Goal: Task Accomplishment & Management: Use online tool/utility

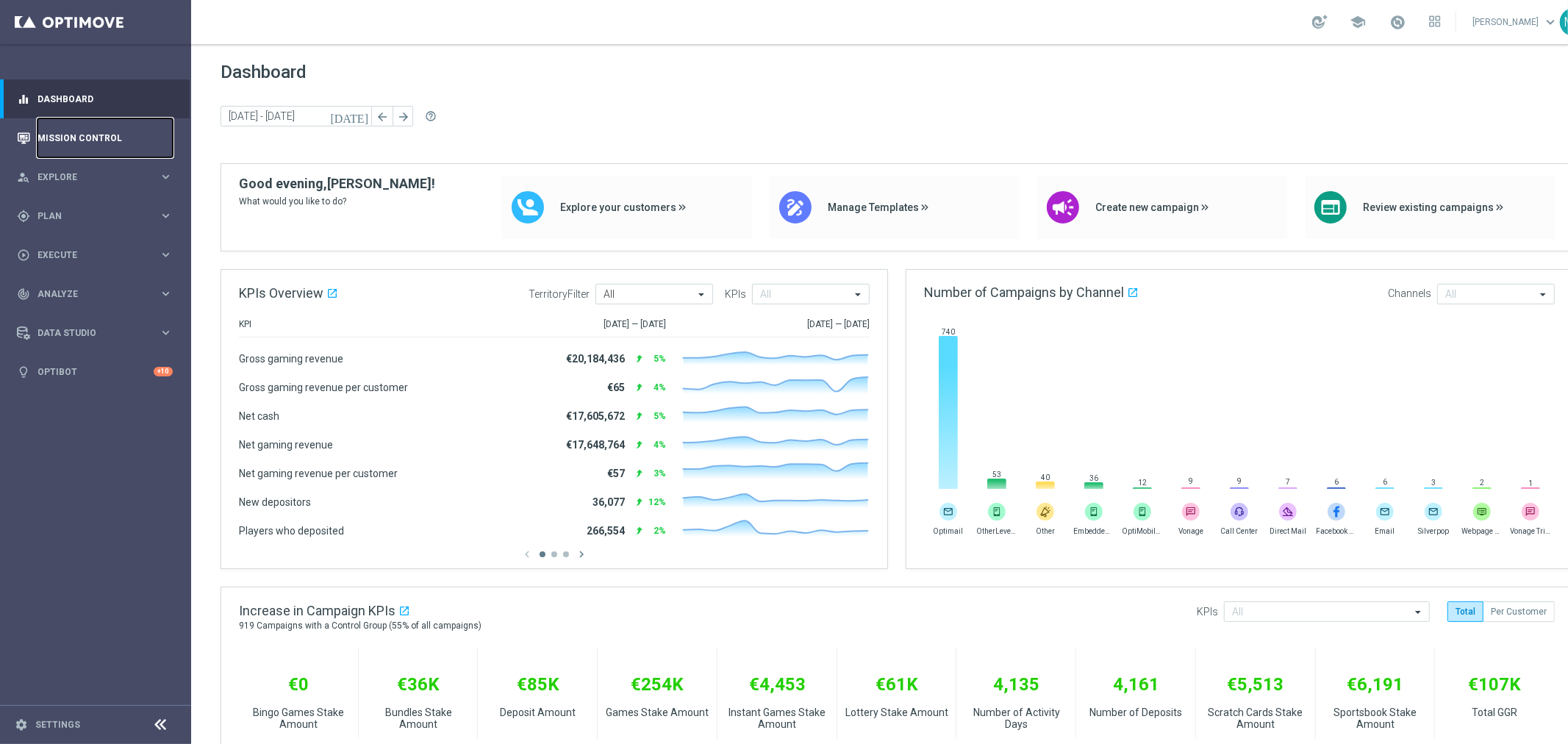
click at [91, 137] on link "Mission Control" at bounding box center [106, 138] width 136 height 39
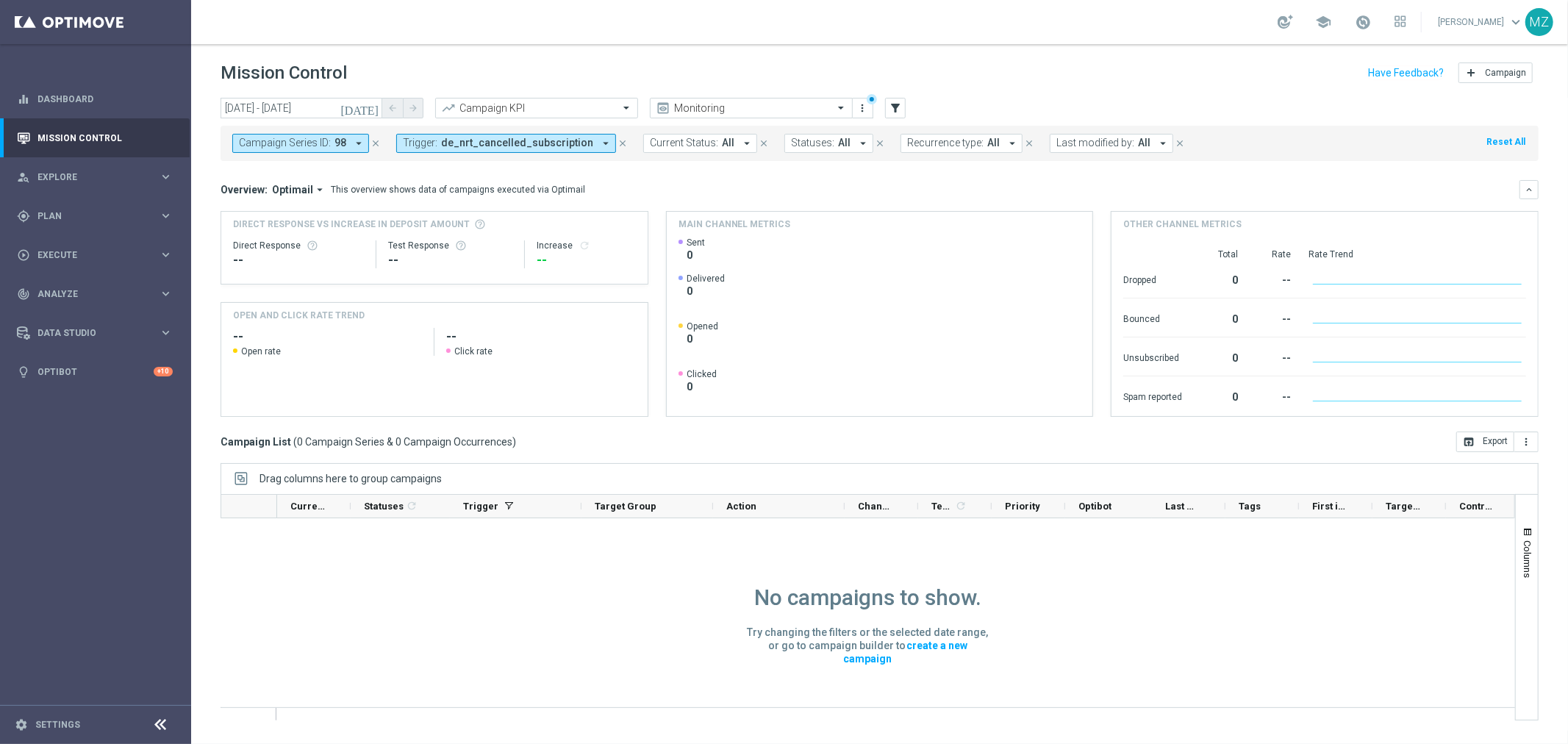
click at [371, 107] on icon "[DATE]" at bounding box center [361, 108] width 40 height 13
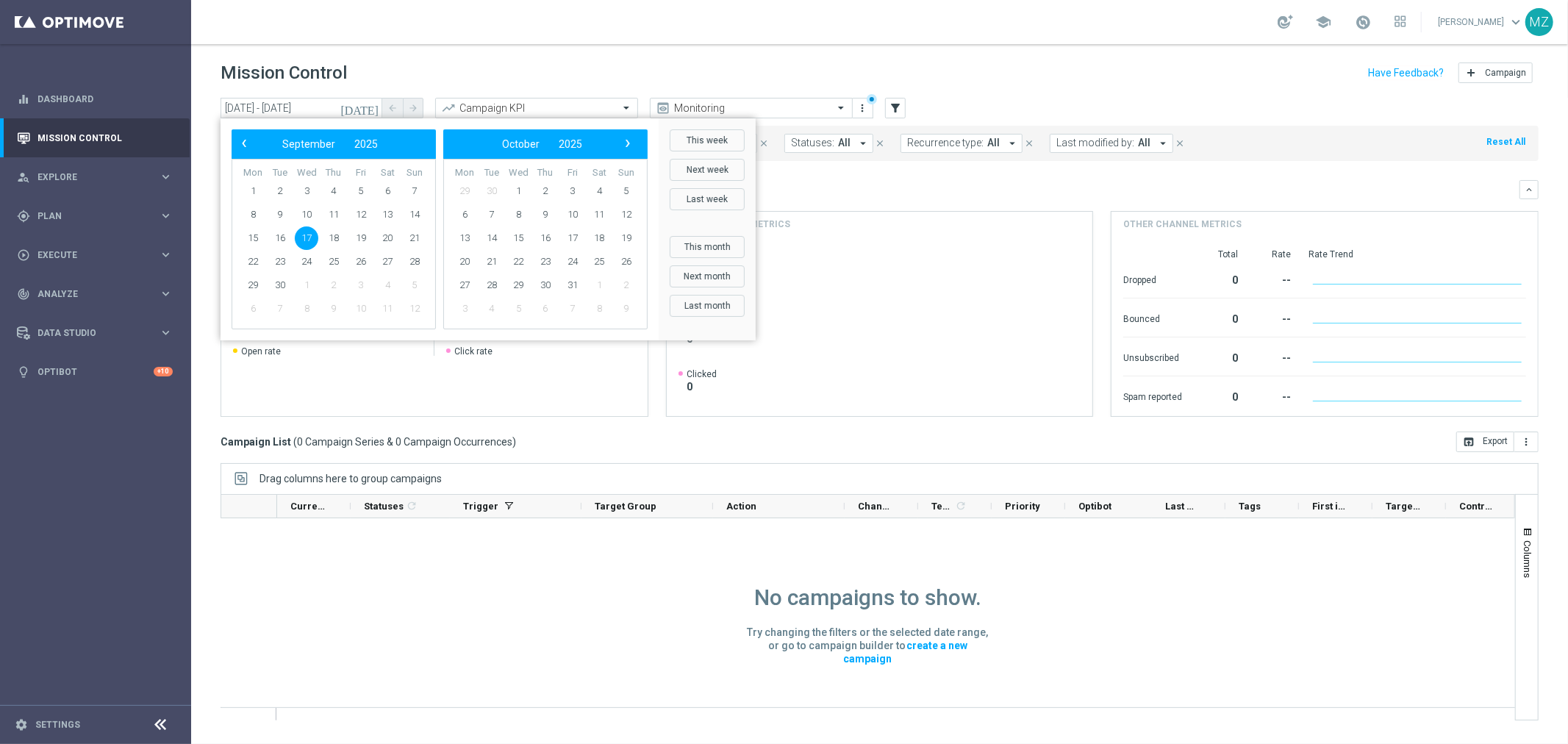
click at [307, 233] on span "17" at bounding box center [307, 238] width 24 height 24
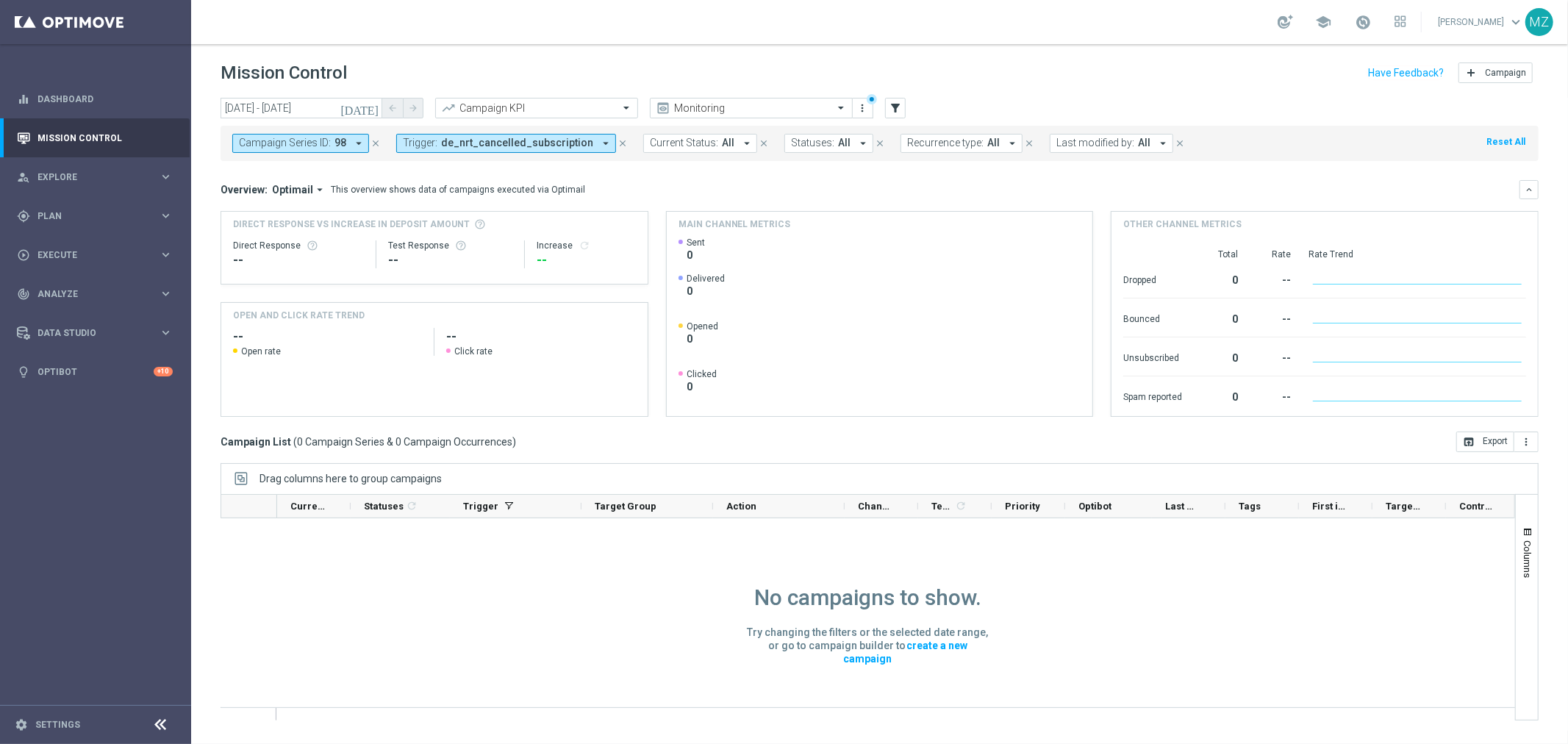
click at [373, 144] on icon "close" at bounding box center [375, 142] width 10 height 10
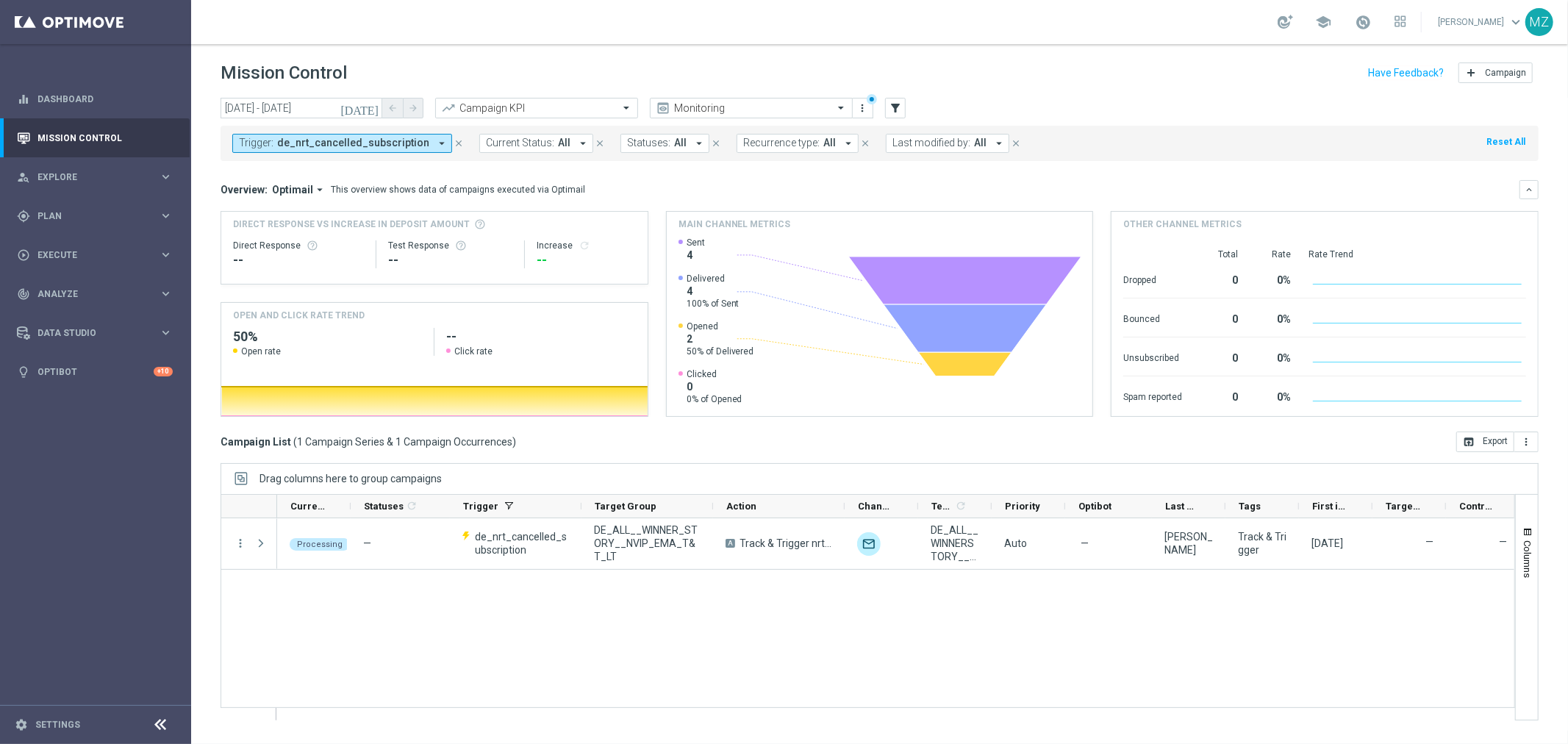
click at [373, 141] on span "de_nrt_cancelled_subscription" at bounding box center [354, 142] width 153 height 12
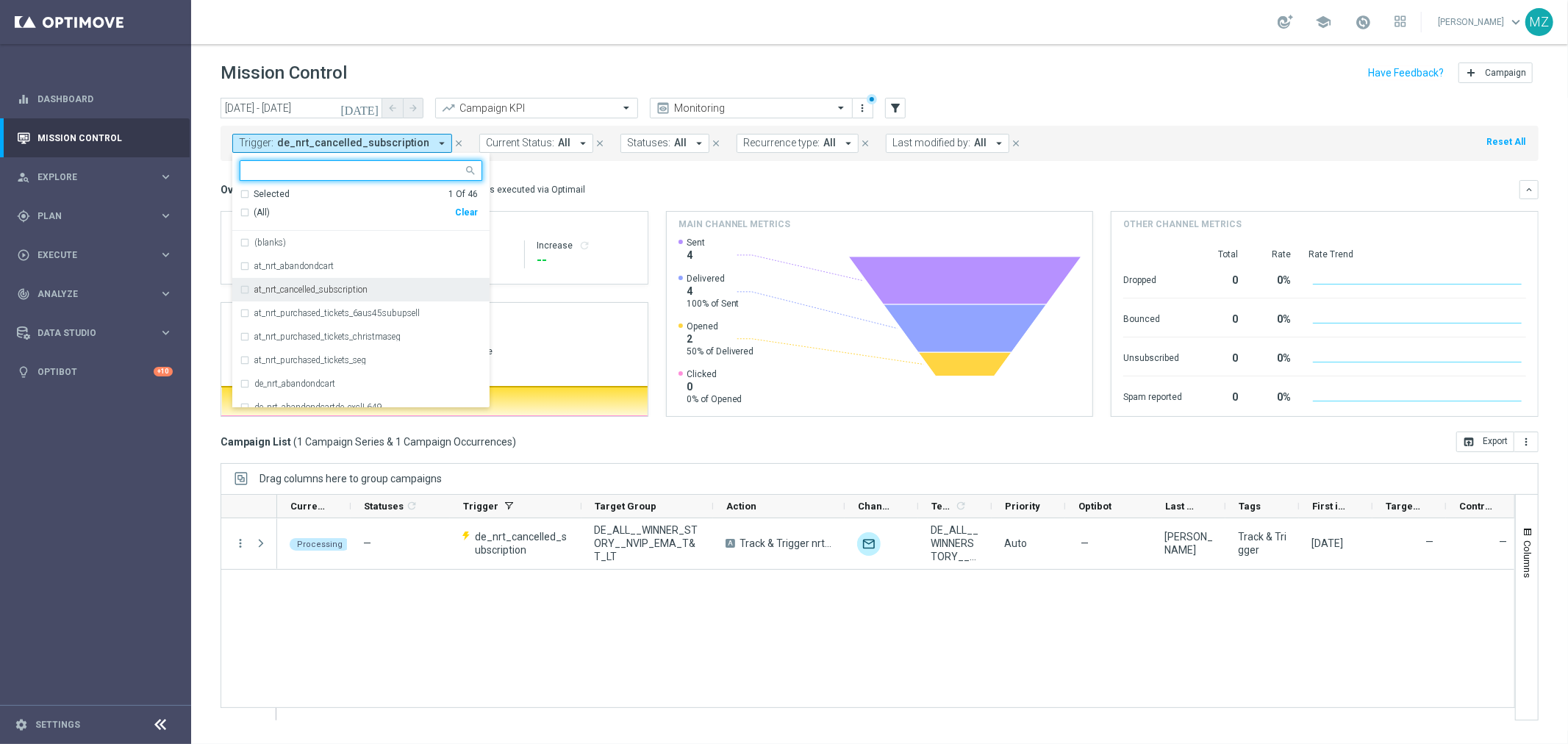
click at [321, 297] on div "at_nrt_cancelled_subscription" at bounding box center [361, 290] width 243 height 24
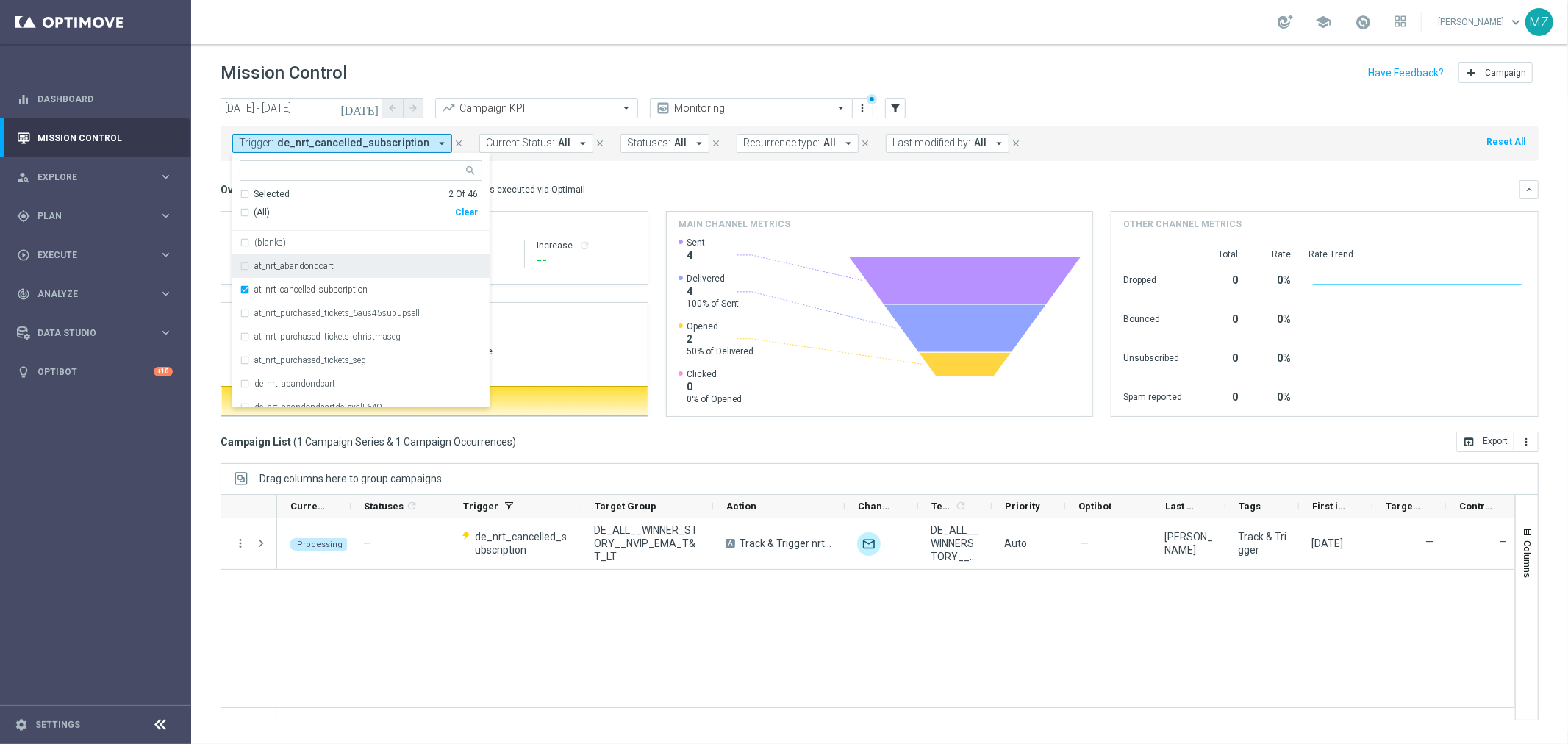
click at [957, 29] on div "school Magdalena Zazula keyboard_arrow_down MZ" at bounding box center [879, 22] width 1377 height 44
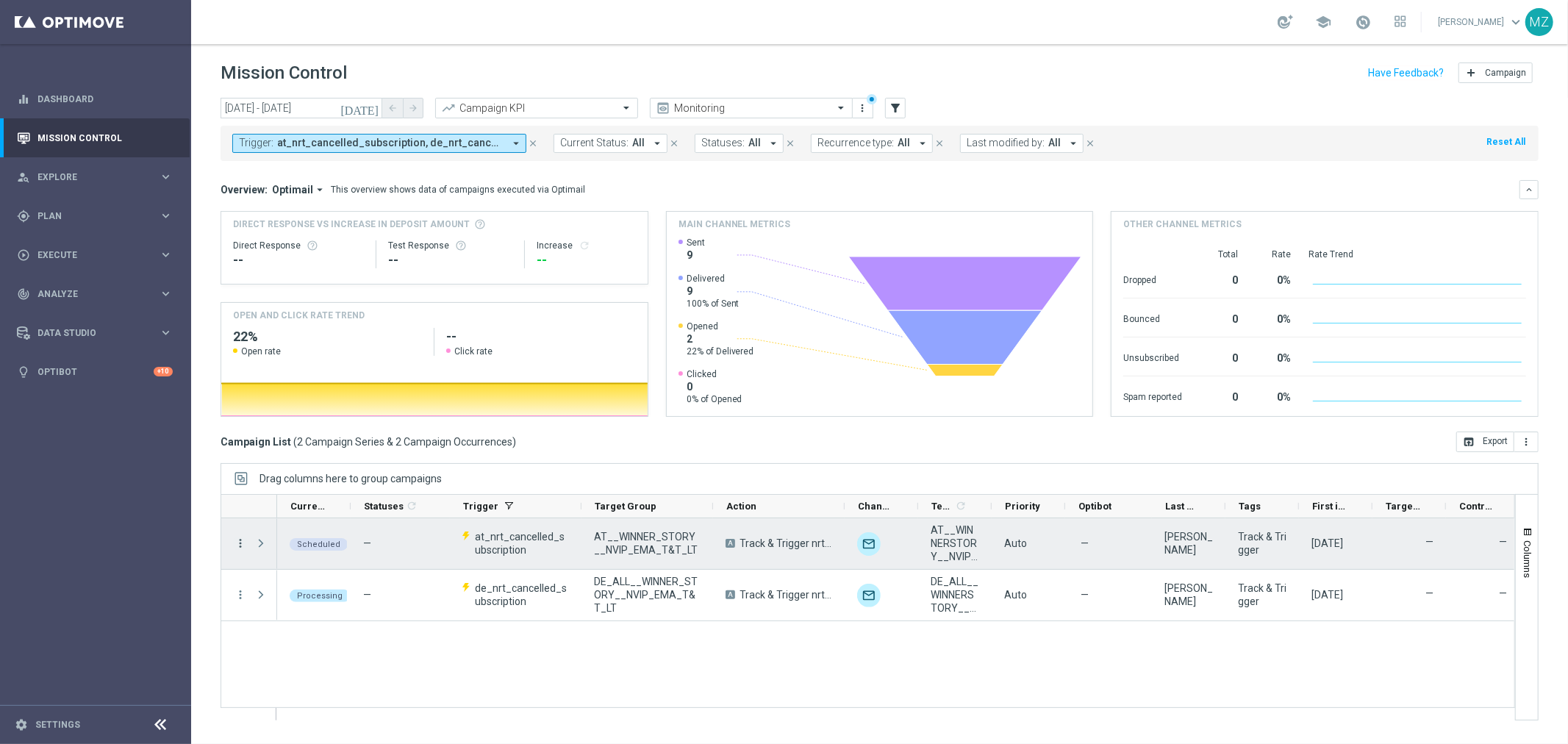
click at [233, 542] on icon "more_vert" at bounding box center [240, 543] width 13 height 13
click at [317, 635] on div "edit Edit" at bounding box center [330, 642] width 166 height 21
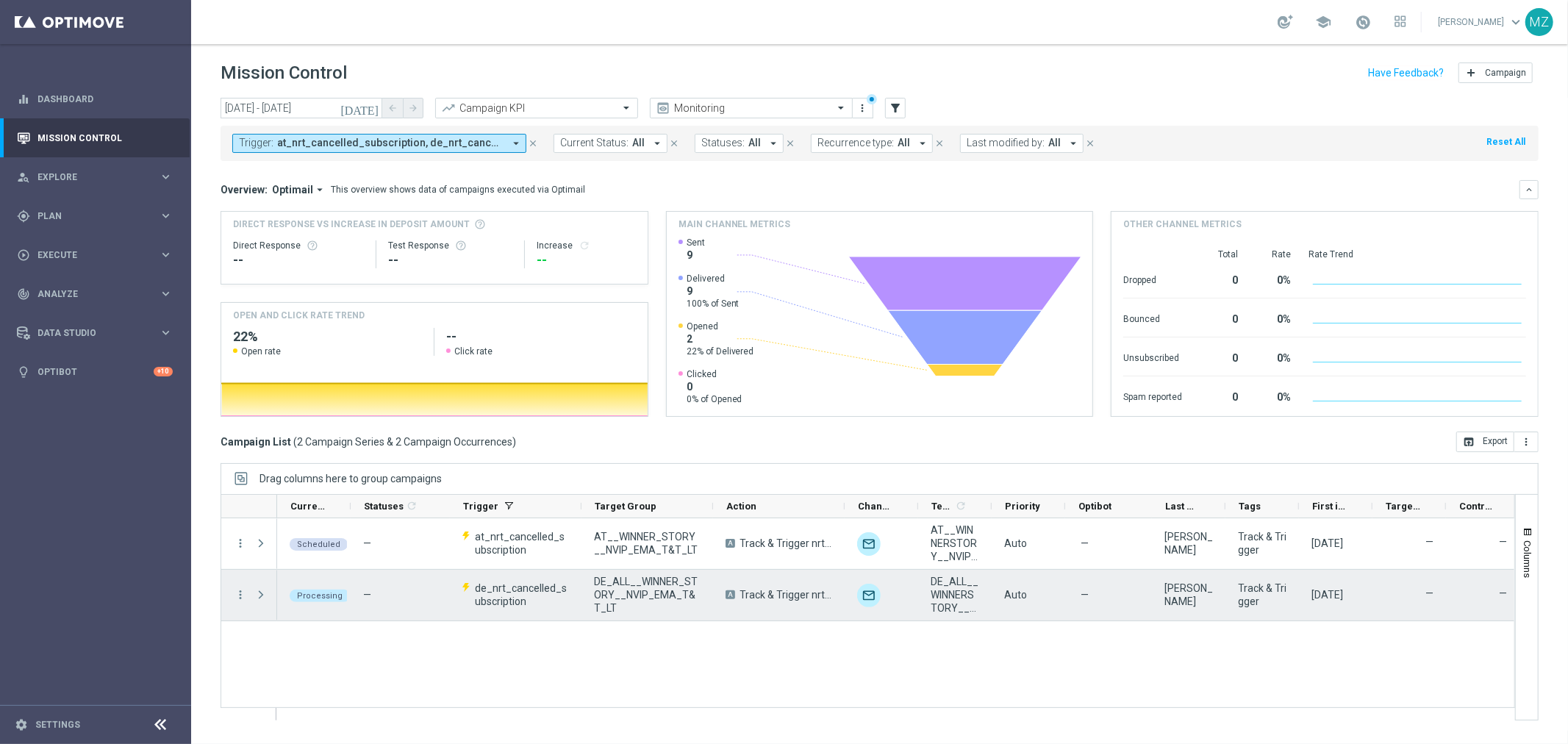
click at [239, 587] on div "more_vert" at bounding box center [234, 595] width 26 height 51
click at [239, 595] on icon "more_vert" at bounding box center [240, 594] width 13 height 13
click at [310, 688] on div "Edit" at bounding box center [337, 692] width 136 height 10
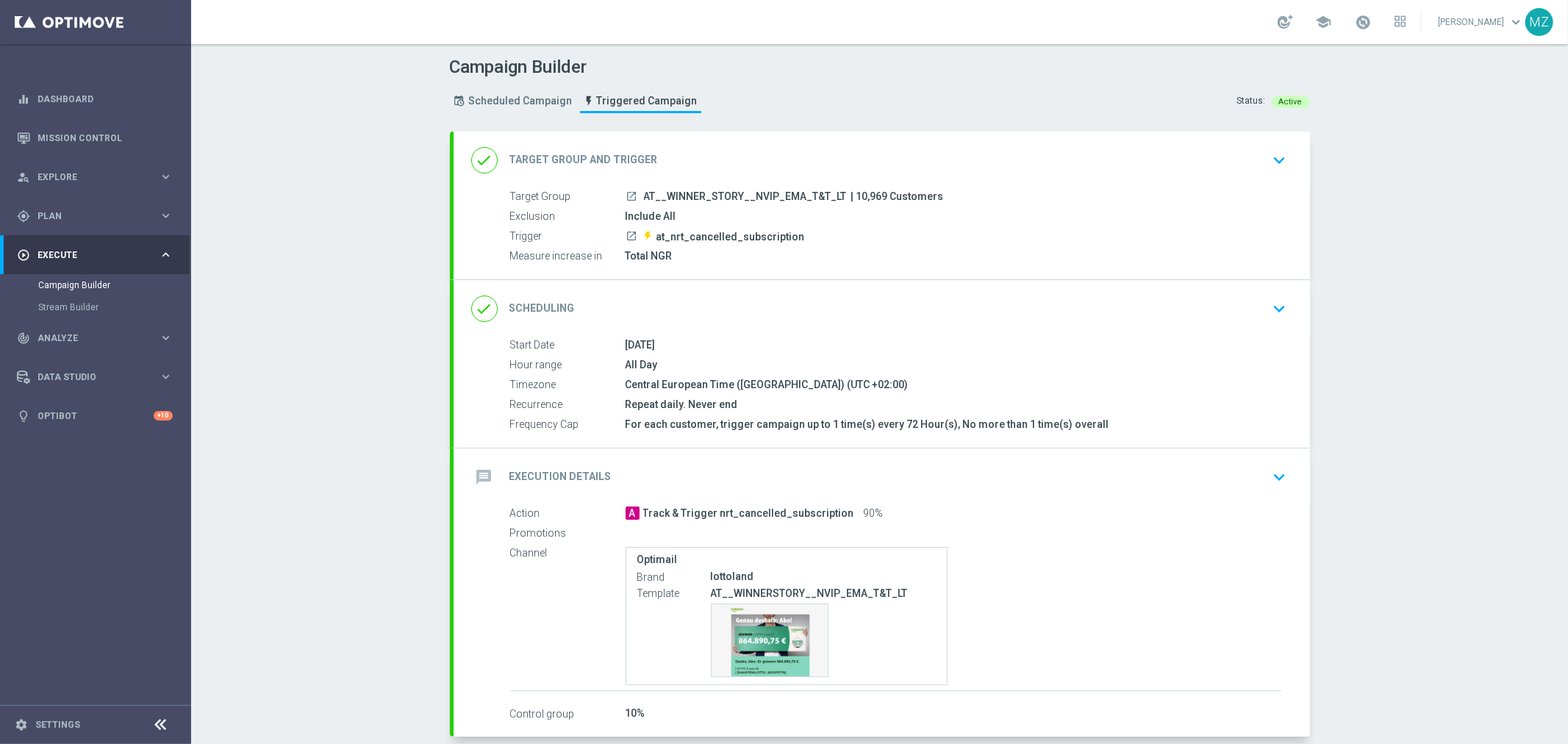
click at [1269, 468] on icon "keyboard_arrow_down" at bounding box center [1280, 477] width 22 height 22
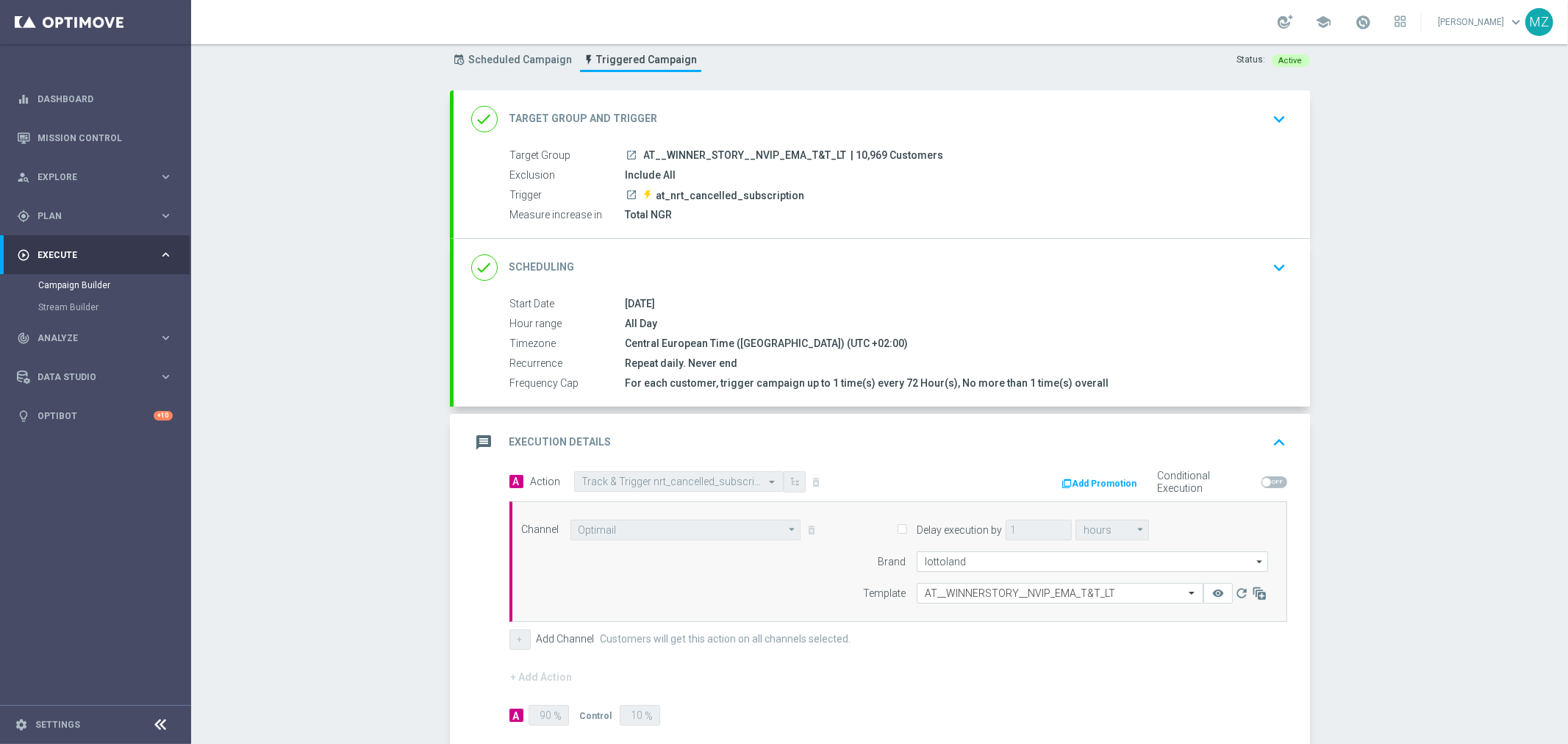
scroll to position [82, 0]
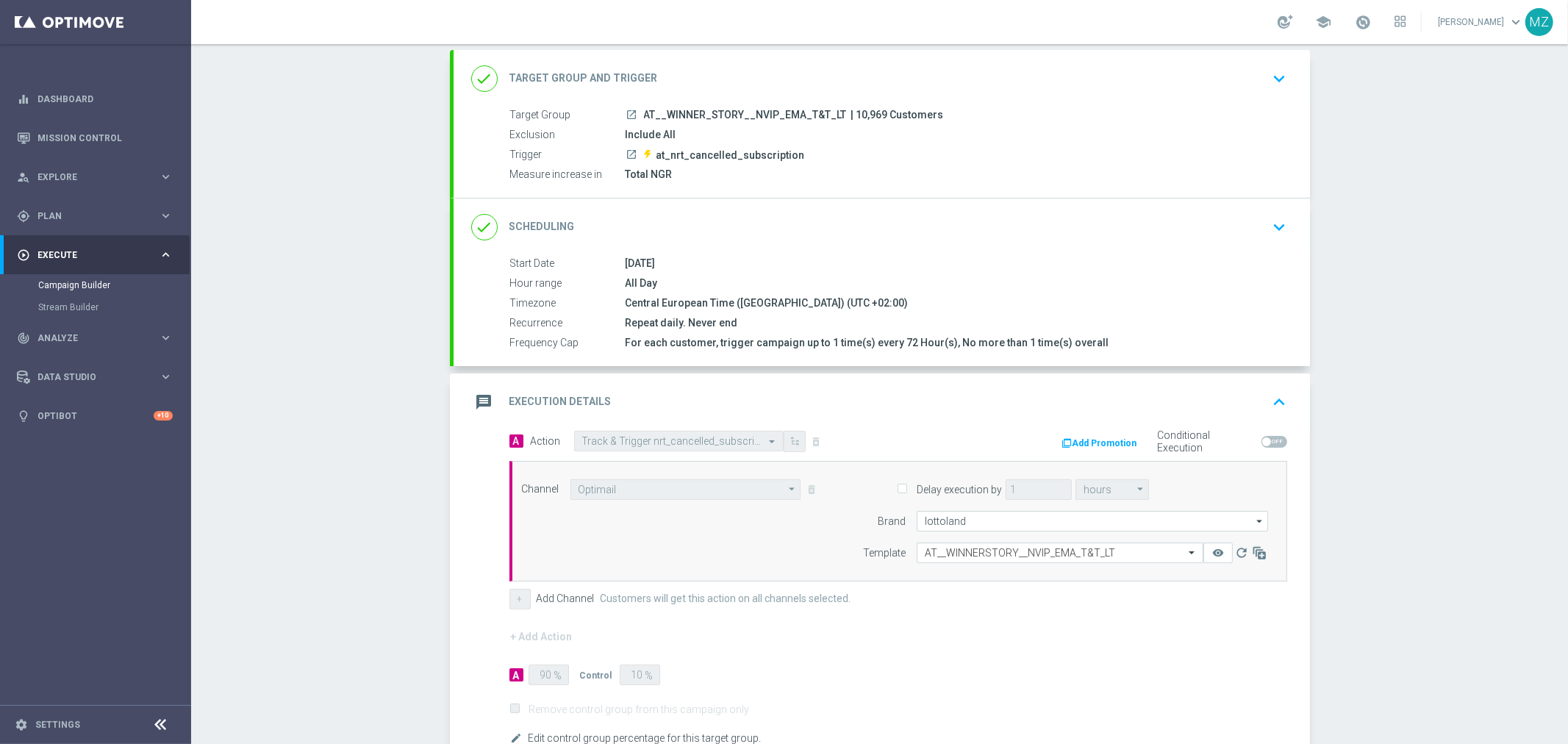
click at [897, 494] on span "Delay execution by" at bounding box center [949, 488] width 105 height 13
click at [897, 489] on input "Delay execution by" at bounding box center [902, 490] width 9 height 9
checkbox input "true"
click at [1085, 487] on input "hours" at bounding box center [1112, 489] width 73 height 21
click at [1100, 553] on div "hours" at bounding box center [1112, 555] width 73 height 21
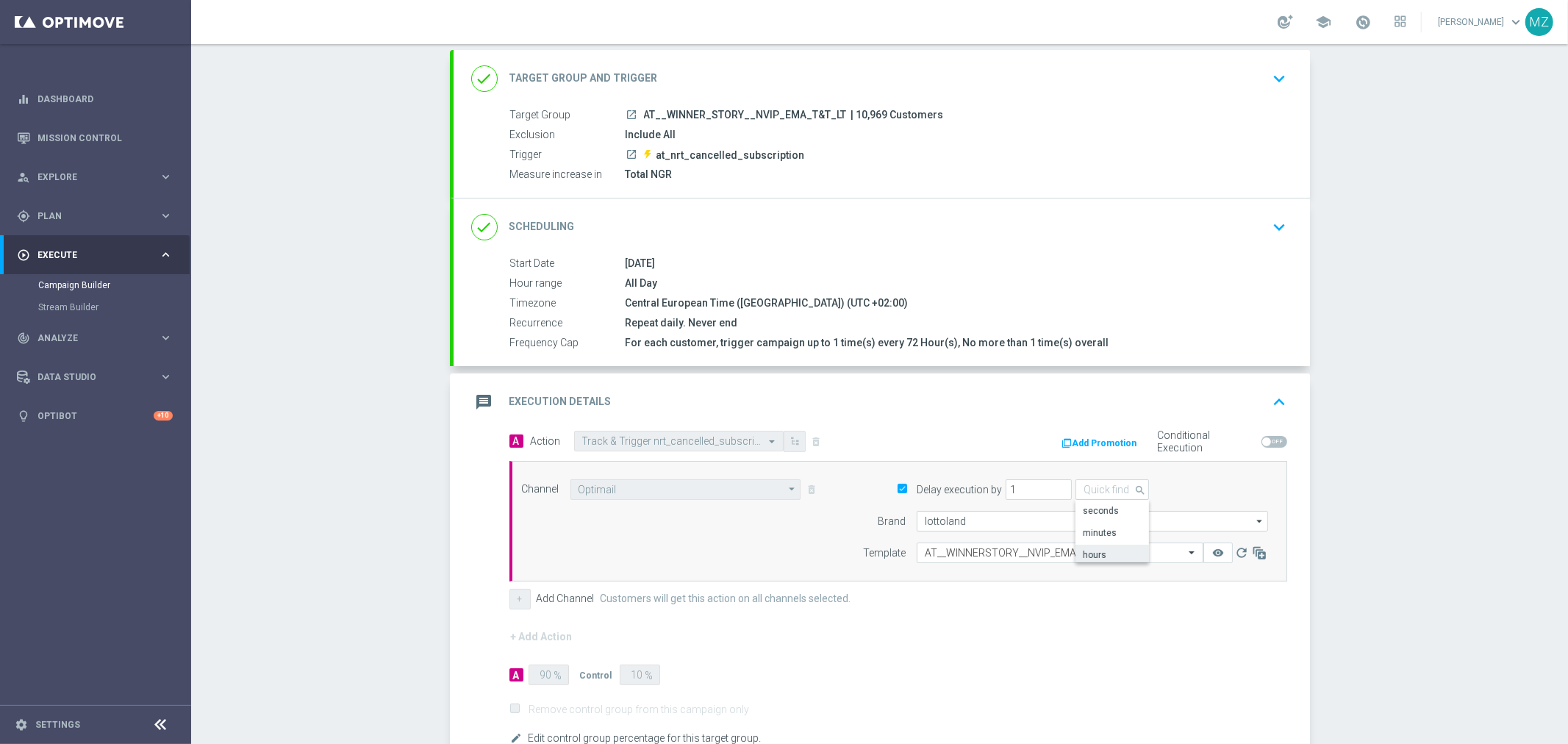
type input "hours"
click at [1039, 483] on input "1" at bounding box center [1039, 489] width 66 height 21
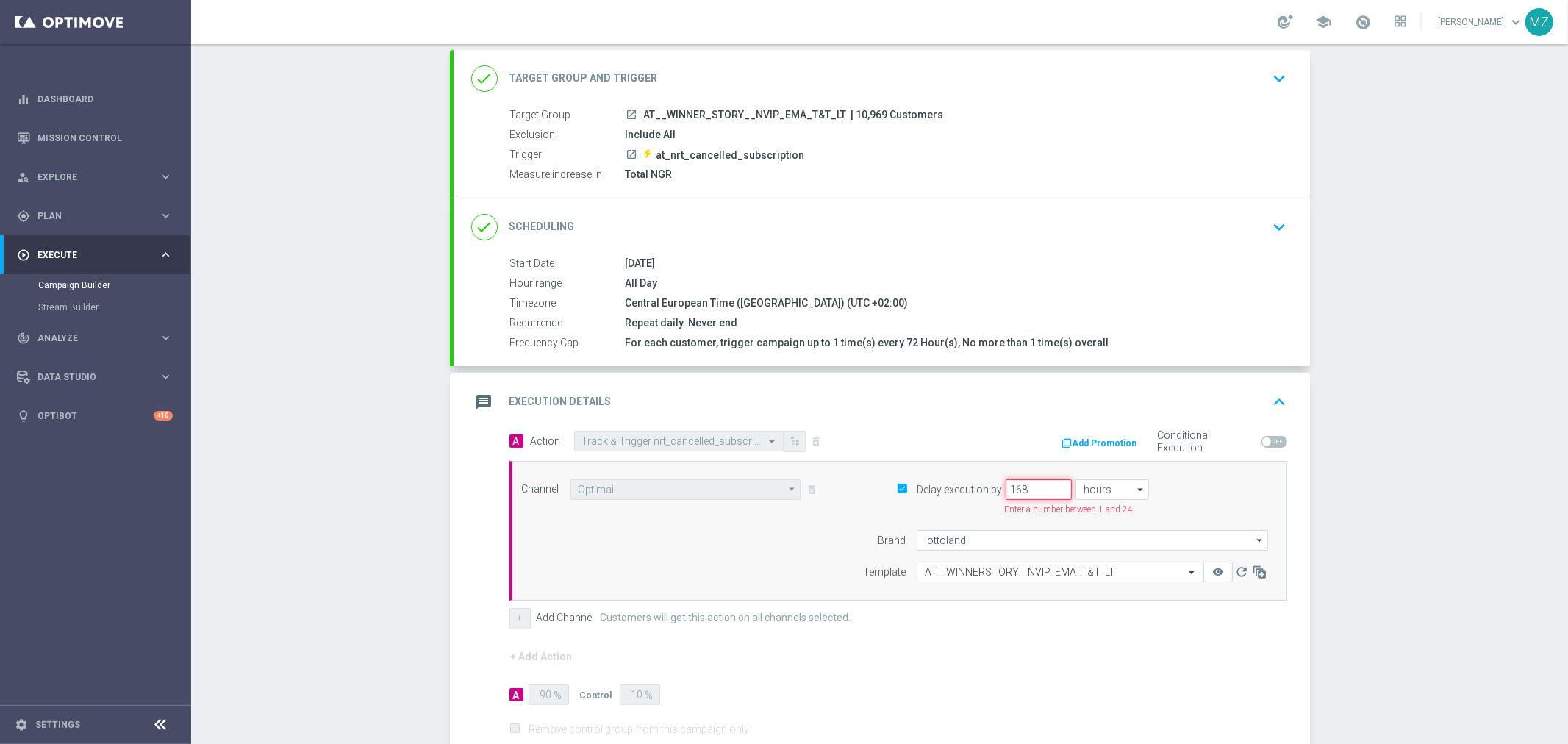
click at [1012, 491] on input "168" at bounding box center [1039, 489] width 66 height 21
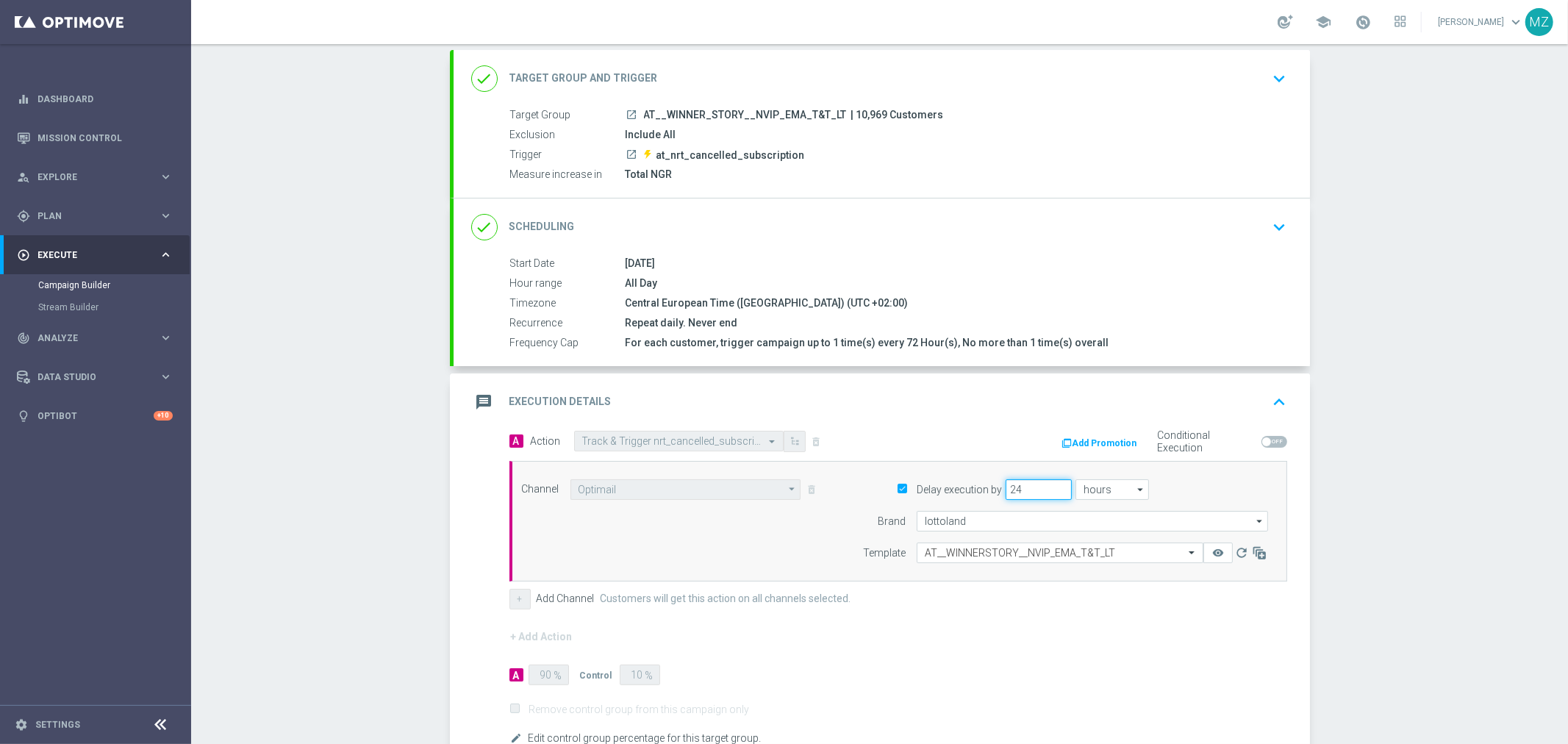
type input "24"
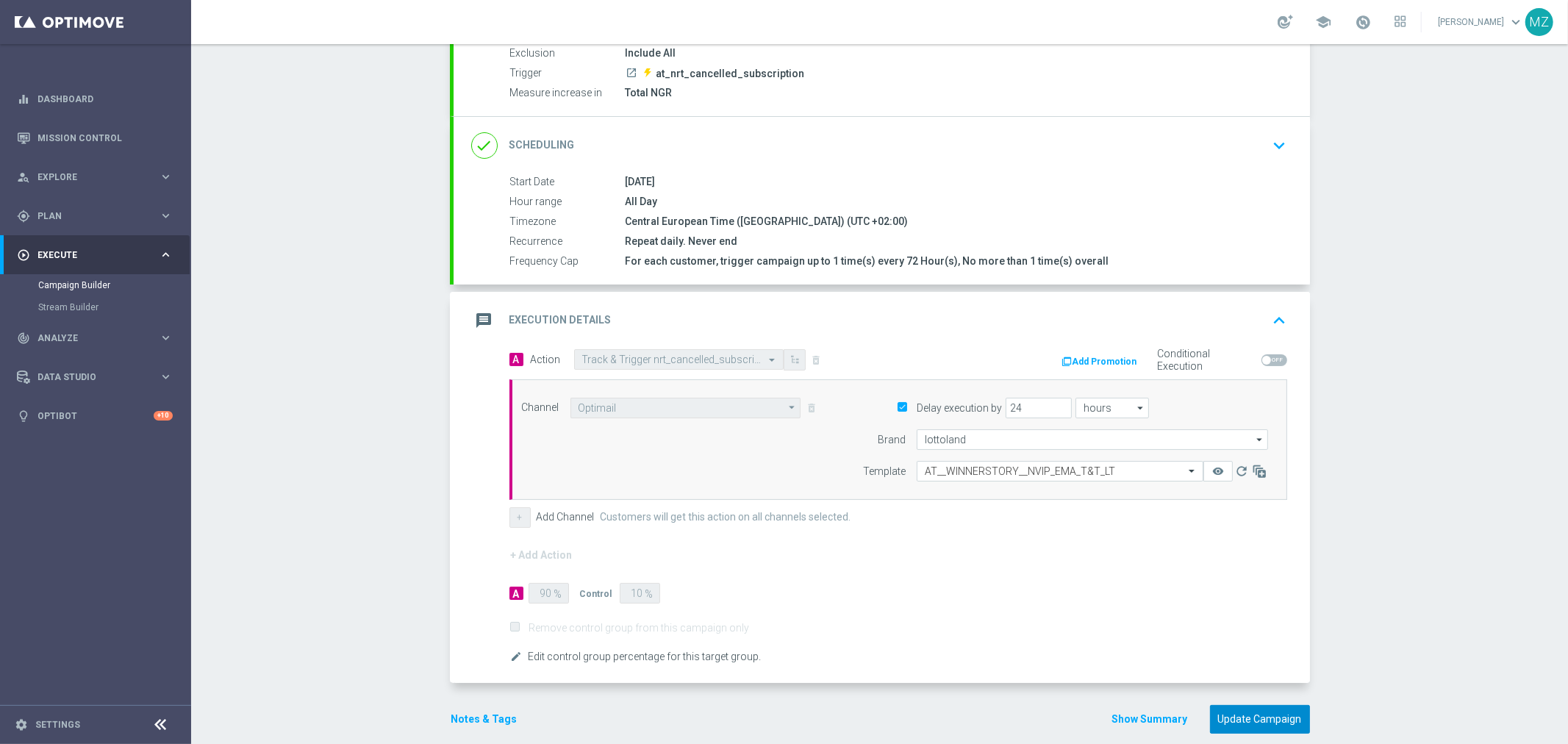
click at [1278, 715] on button "Update Campaign" at bounding box center [1261, 719] width 100 height 28
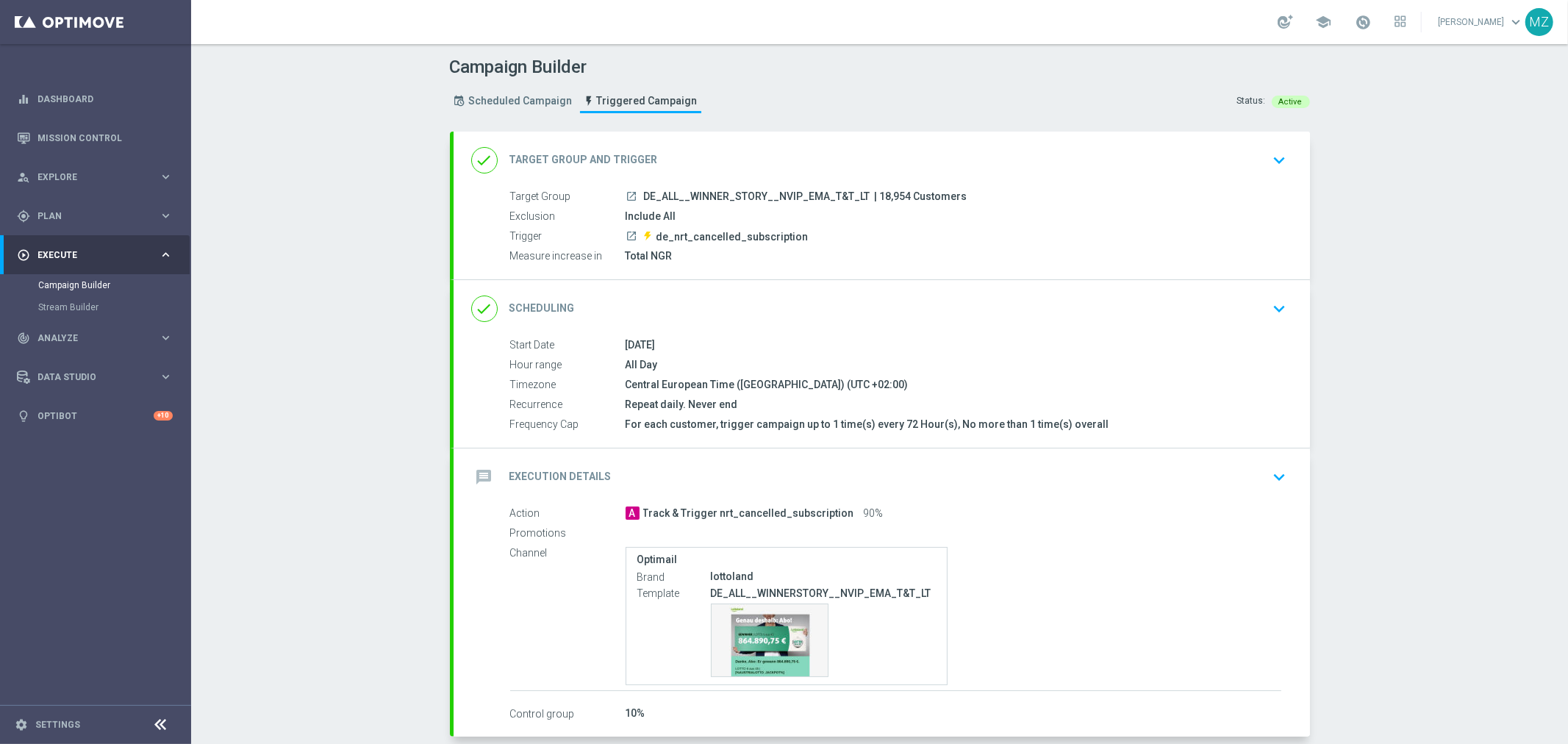
click at [1272, 475] on icon "keyboard_arrow_down" at bounding box center [1280, 477] width 22 height 22
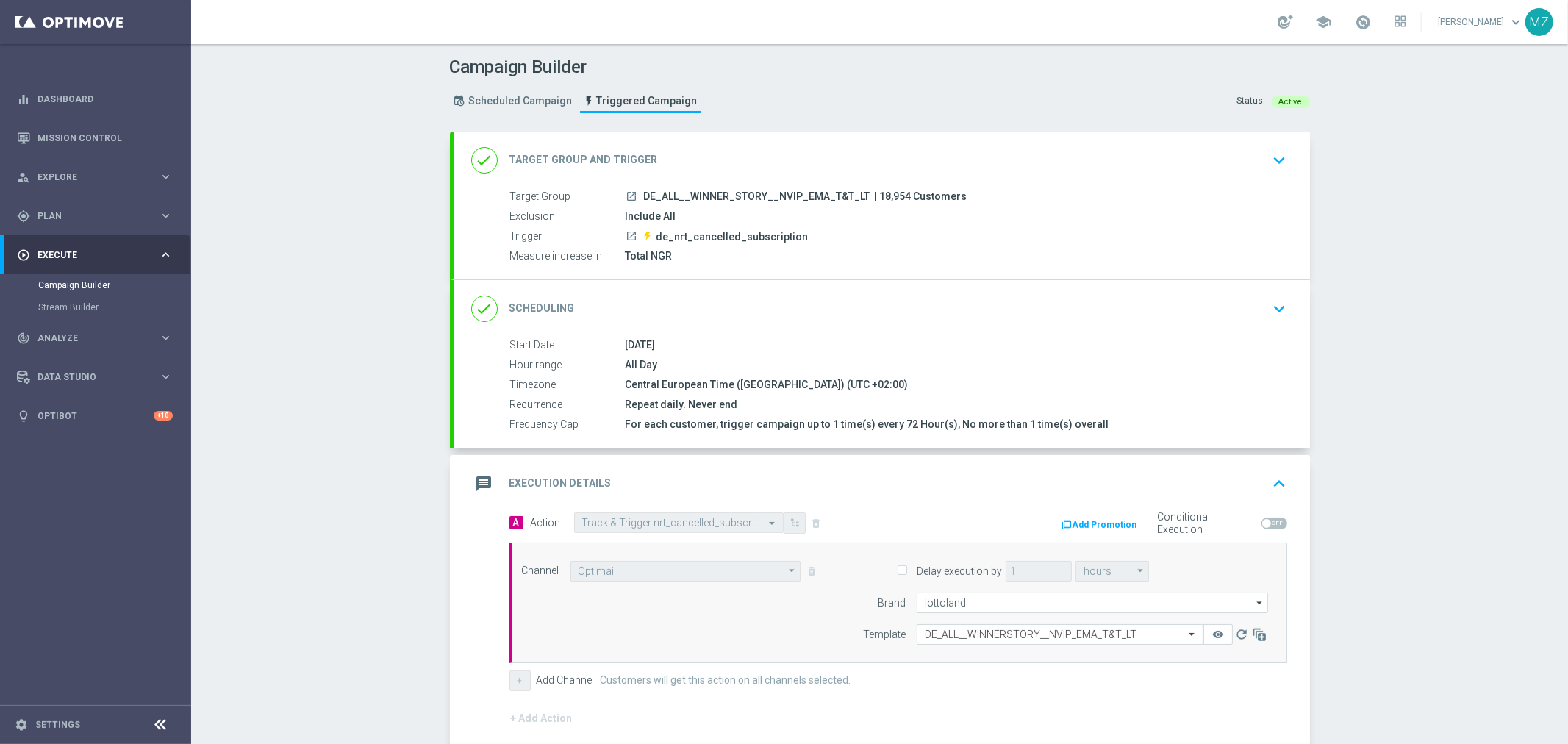
click at [897, 568] on input "Delay execution by" at bounding box center [902, 571] width 9 height 9
checkbox input "true"
click at [1105, 568] on input "hours" at bounding box center [1112, 571] width 73 height 21
click at [1041, 569] on input "1" at bounding box center [1039, 571] width 66 height 21
type input "hours"
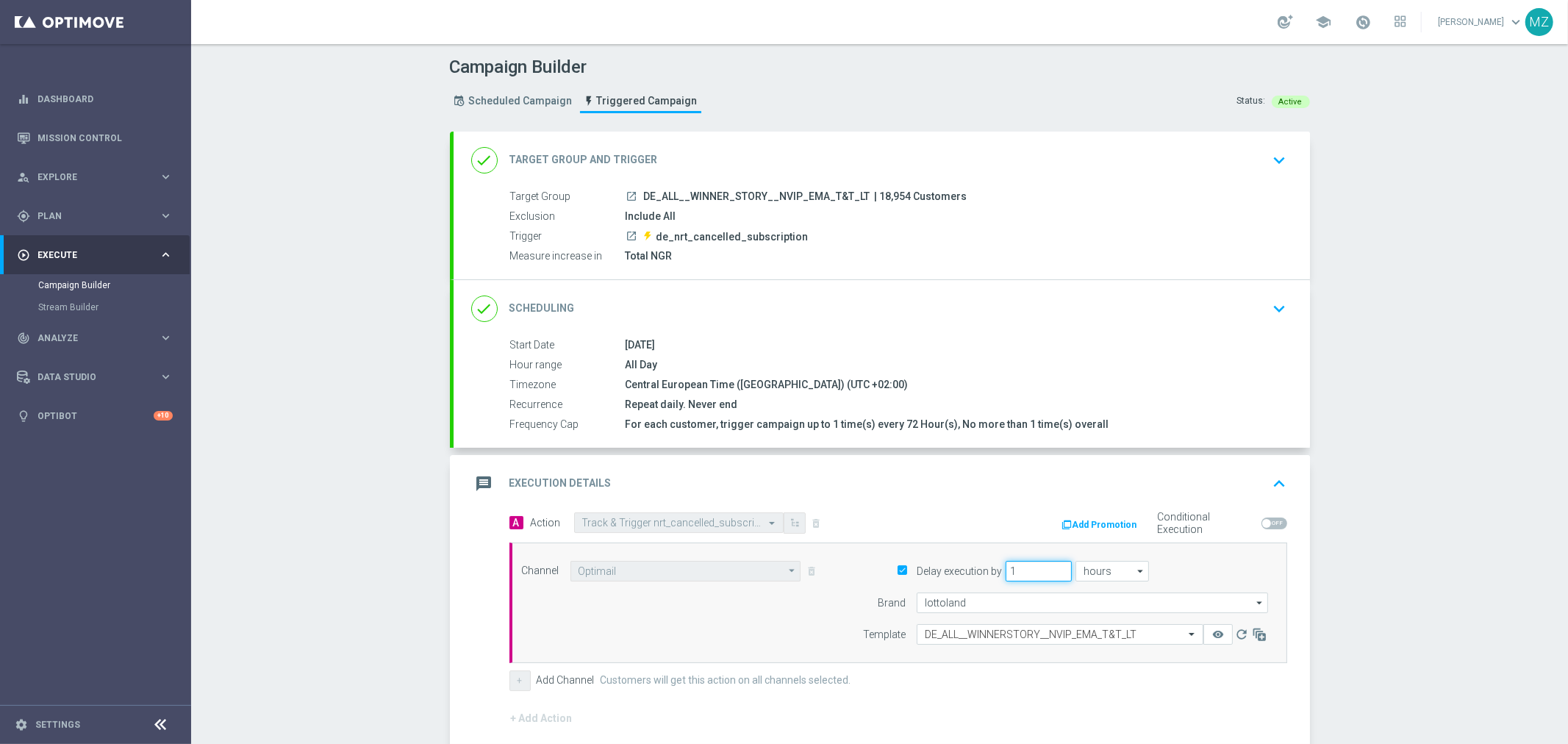
click at [1040, 569] on input "1" at bounding box center [1039, 571] width 66 height 21
type input "24"
click at [1423, 567] on div "Campaign Builder Scheduled Campaign Triggered Campaign Status: Active done Targ…" at bounding box center [879, 394] width 1377 height 699
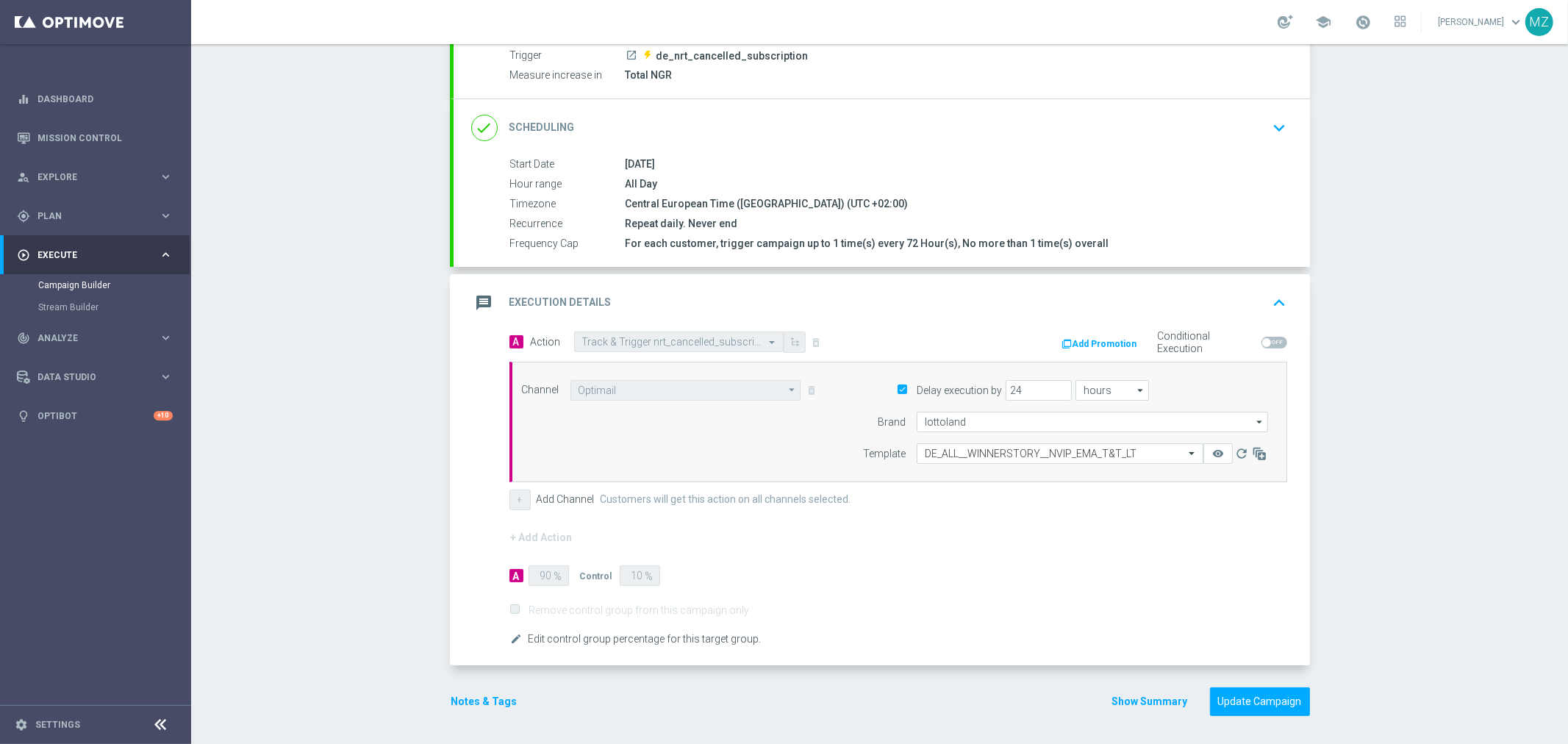
scroll to position [182, 0]
click at [1266, 691] on button "Update Campaign" at bounding box center [1261, 700] width 100 height 28
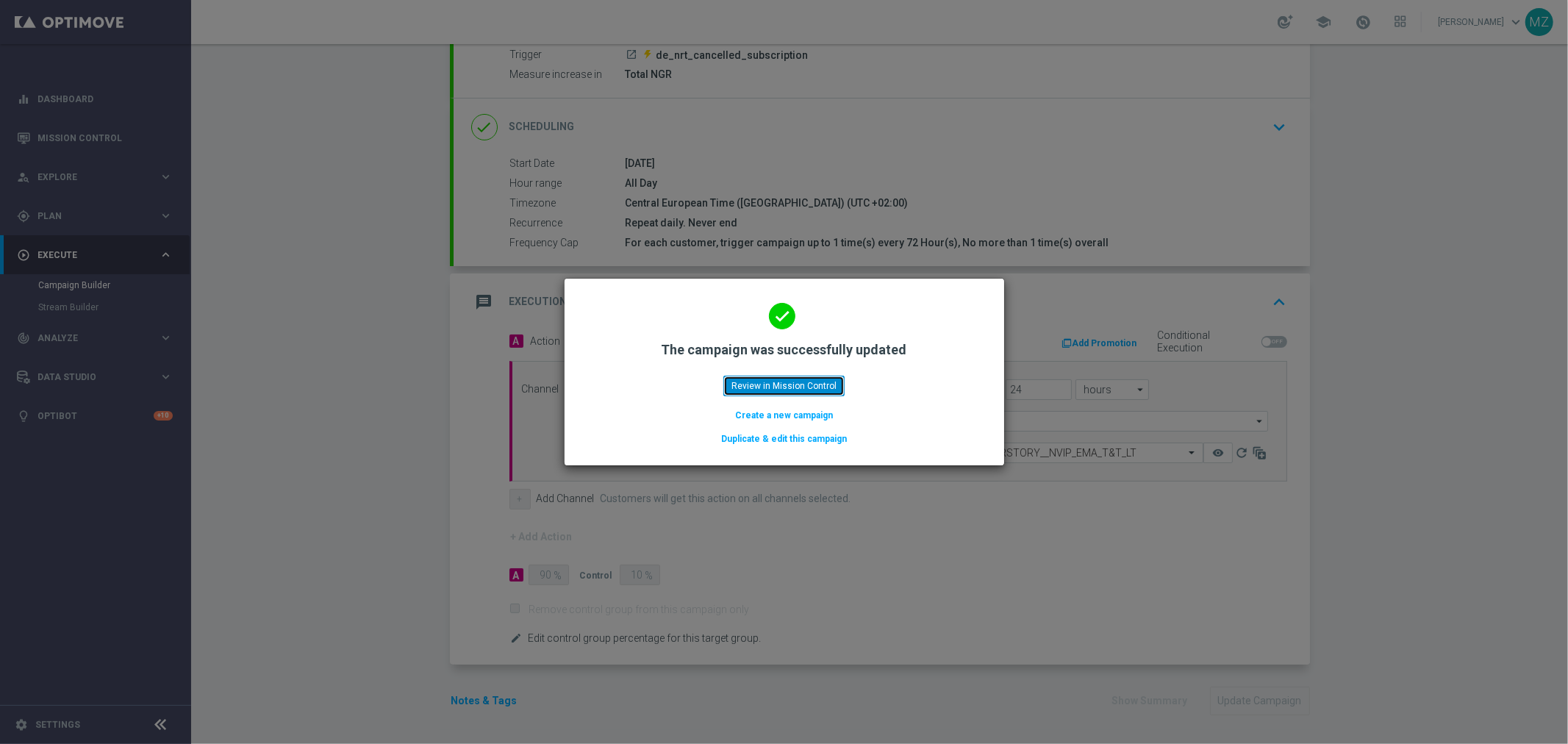
click at [784, 387] on button "Review in Mission Control" at bounding box center [784, 386] width 121 height 21
